Goal: Connect with others: Connect with other users

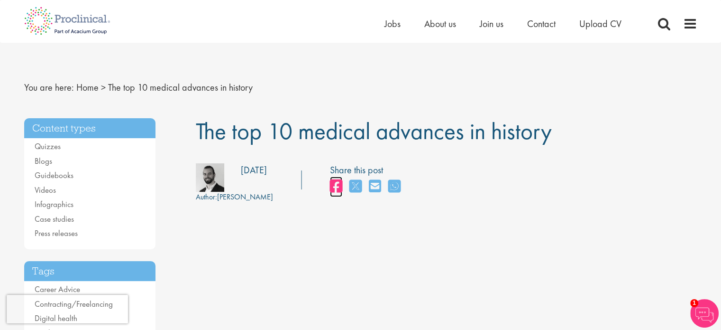
click at [330, 188] on icon "share on facebook" at bounding box center [336, 186] width 12 height 14
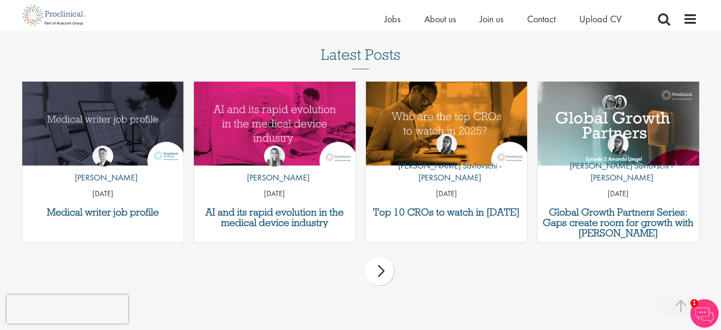
scroll to position [2750, 0]
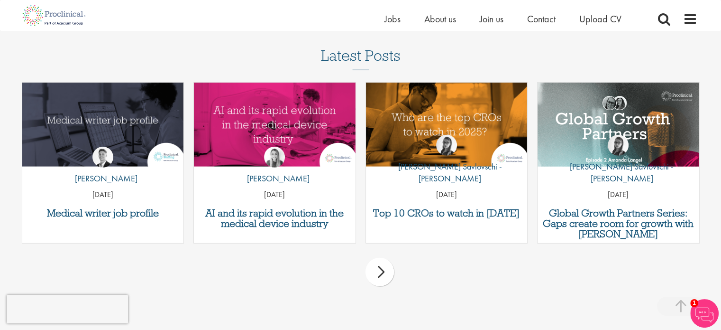
click at [377, 257] on div "next" at bounding box center [380, 271] width 28 height 28
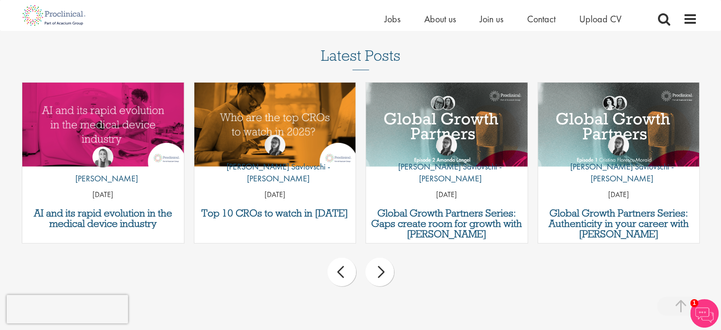
click at [377, 257] on div "next" at bounding box center [380, 271] width 28 height 28
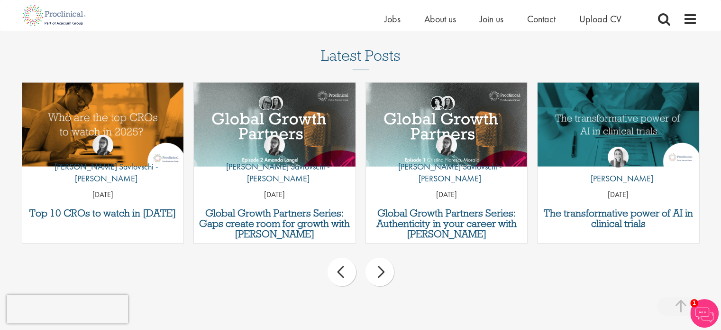
click at [377, 257] on div "next" at bounding box center [380, 271] width 28 height 28
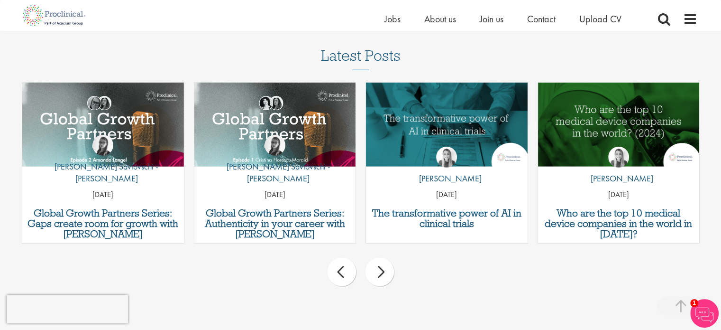
click at [377, 257] on div "next" at bounding box center [380, 271] width 28 height 28
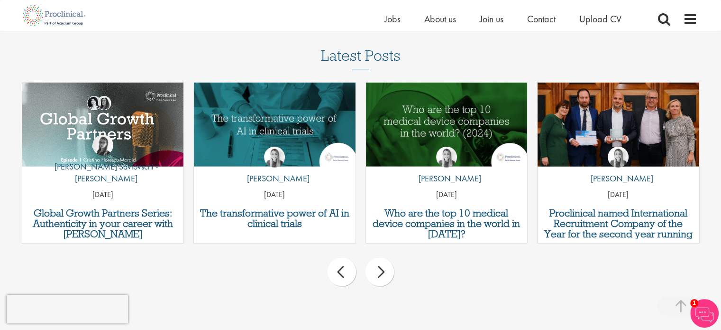
click at [377, 257] on div "next" at bounding box center [380, 271] width 28 height 28
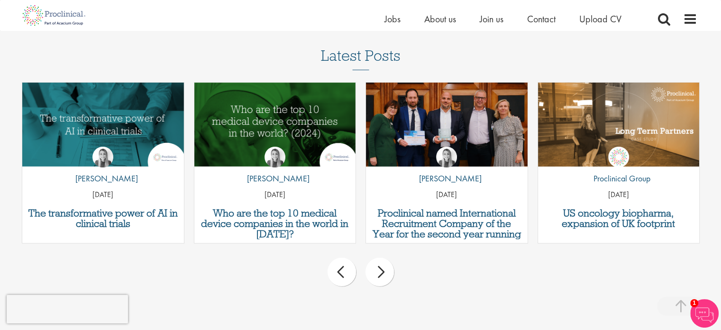
click at [377, 257] on div "next" at bounding box center [380, 271] width 28 height 28
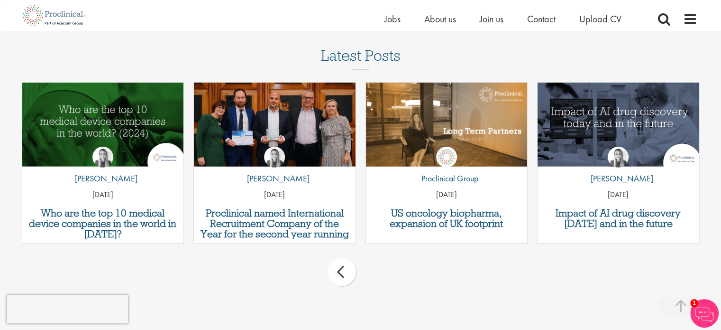
click at [377, 253] on div "prev next" at bounding box center [361, 273] width 688 height 41
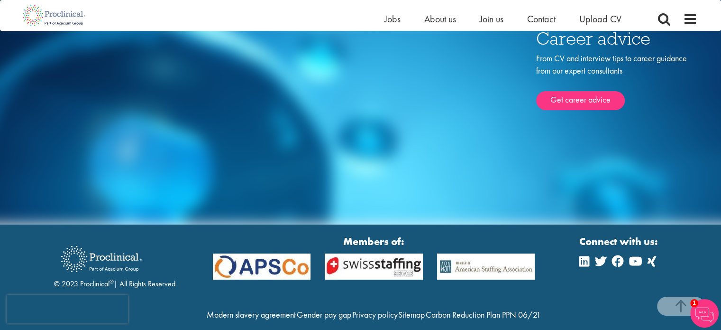
scroll to position [3404, 0]
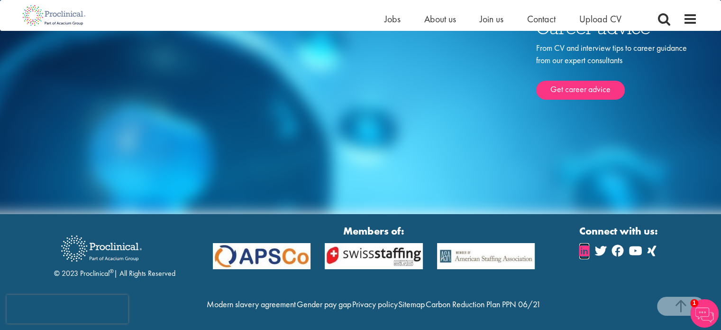
click at [580, 245] on icon at bounding box center [584, 250] width 10 height 11
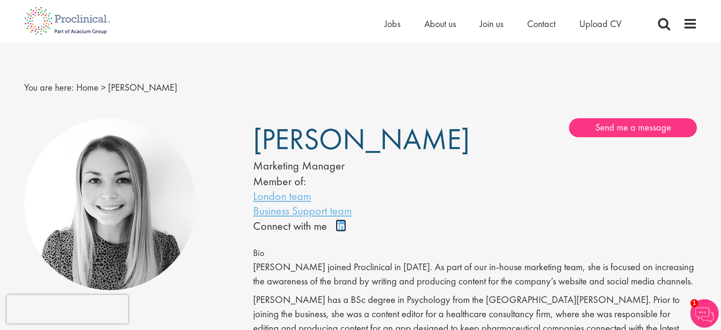
click at [338, 229] on link "Connect on LinkedIn" at bounding box center [344, 229] width 17 height 0
click at [339, 229] on link "Connect on LinkedIn" at bounding box center [344, 229] width 17 height 0
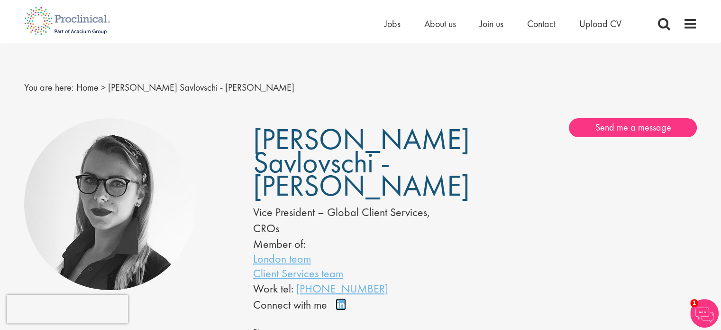
click at [340, 308] on link "Connect on LinkedIn" at bounding box center [344, 308] width 17 height 0
click at [339, 308] on link "Connect on LinkedIn" at bounding box center [344, 308] width 17 height 0
